Goal: Information Seeking & Learning: Learn about a topic

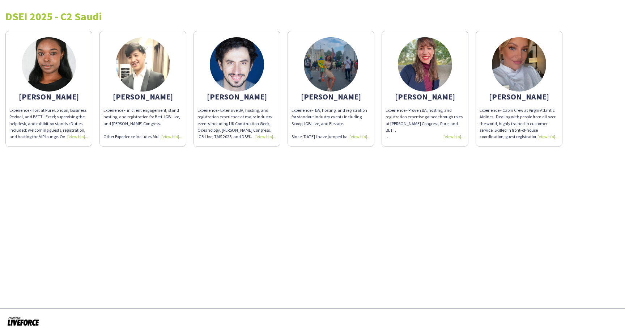
click at [74, 137] on div "Experience - Host at Pure London, Business Revival, and BETT - Excel; supervisi…" at bounding box center [48, 123] width 79 height 33
click at [80, 121] on span "Host at Pure London, Business Revival, and BETT - Excel; supervising the helpde…" at bounding box center [47, 132] width 77 height 51
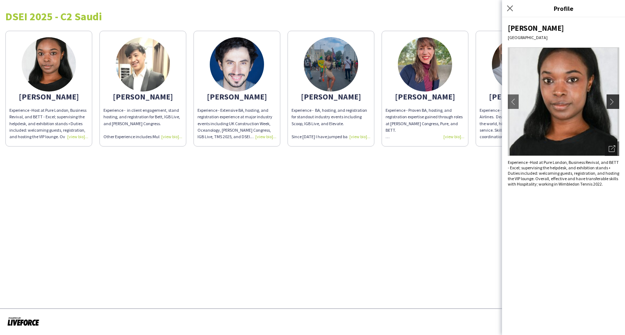
click at [616, 101] on app-icon "chevron-right" at bounding box center [614, 101] width 10 height 7
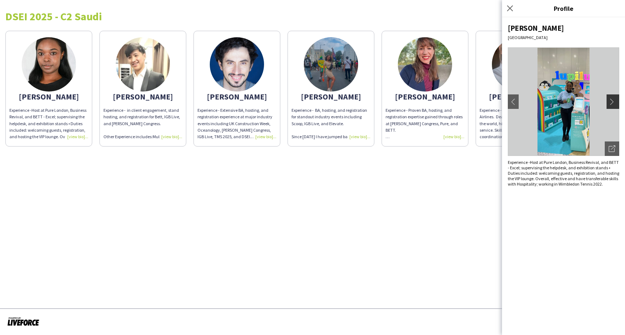
click at [614, 101] on app-icon "chevron-right" at bounding box center [614, 101] width 10 height 7
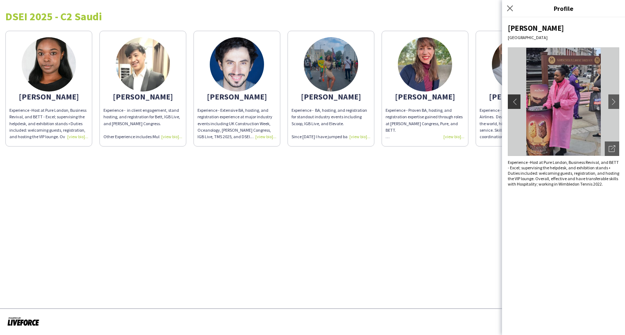
click at [514, 100] on app-icon "chevron-left" at bounding box center [513, 101] width 10 height 7
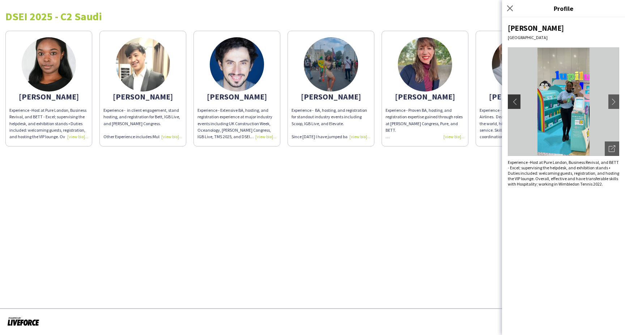
click at [513, 101] on app-icon "chevron-left" at bounding box center [513, 101] width 10 height 7
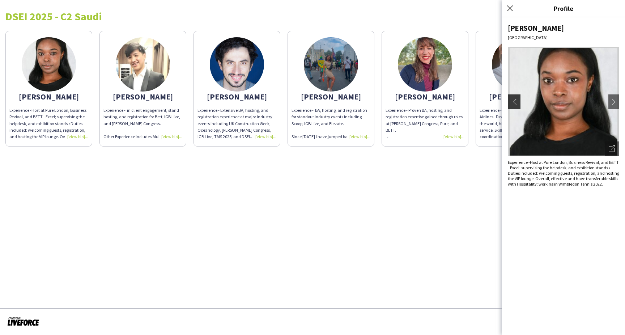
click at [513, 101] on app-icon "chevron-left" at bounding box center [513, 101] width 10 height 7
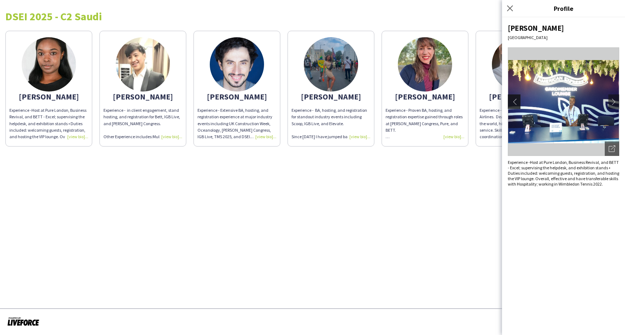
click at [515, 101] on app-icon "chevron-left" at bounding box center [513, 101] width 10 height 7
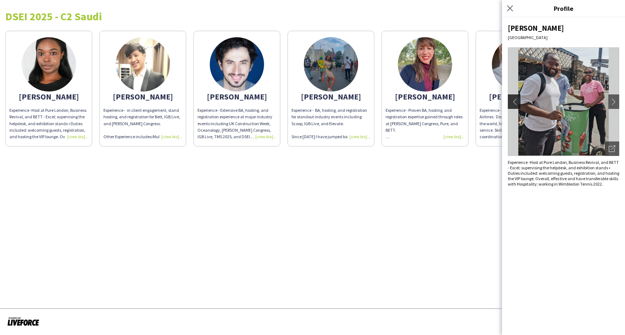
click at [515, 102] on app-icon "chevron-left" at bounding box center [513, 101] width 10 height 7
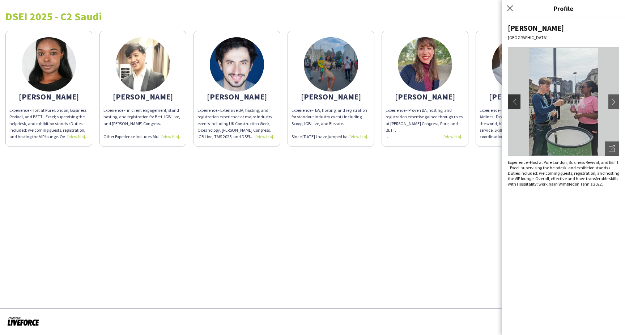
click at [514, 100] on app-icon "chevron-left" at bounding box center [513, 101] width 10 height 7
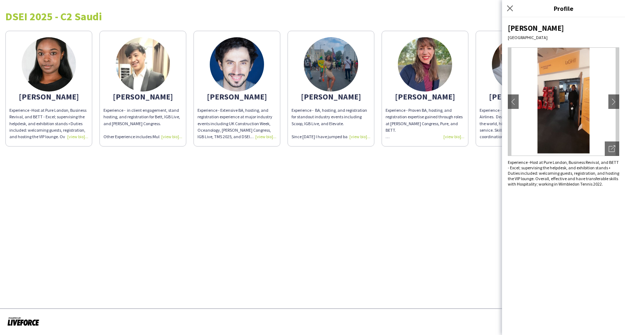
click at [323, 184] on app-share-pages "DSEI 2025 - C2 Saudi [PERSON_NAME] Experience - Host at Pure [GEOGRAPHIC_DATA],…" at bounding box center [312, 167] width 625 height 335
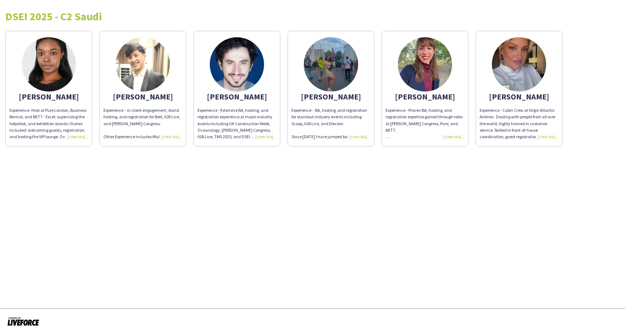
click at [147, 66] on img at bounding box center [143, 64] width 54 height 54
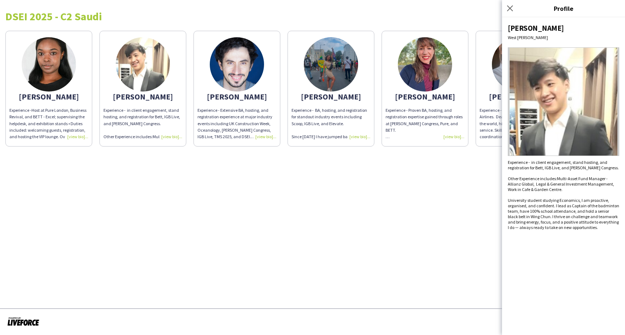
click at [562, 93] on img at bounding box center [563, 101] width 111 height 108
click at [591, 112] on img at bounding box center [563, 101] width 111 height 108
click at [404, 182] on app-share-pages "DSEI 2025 - C2 Saudi [PERSON_NAME] Experience - Host at Pure [GEOGRAPHIC_DATA],…" at bounding box center [312, 167] width 625 height 335
